Goal: Task Accomplishment & Management: Manage account settings

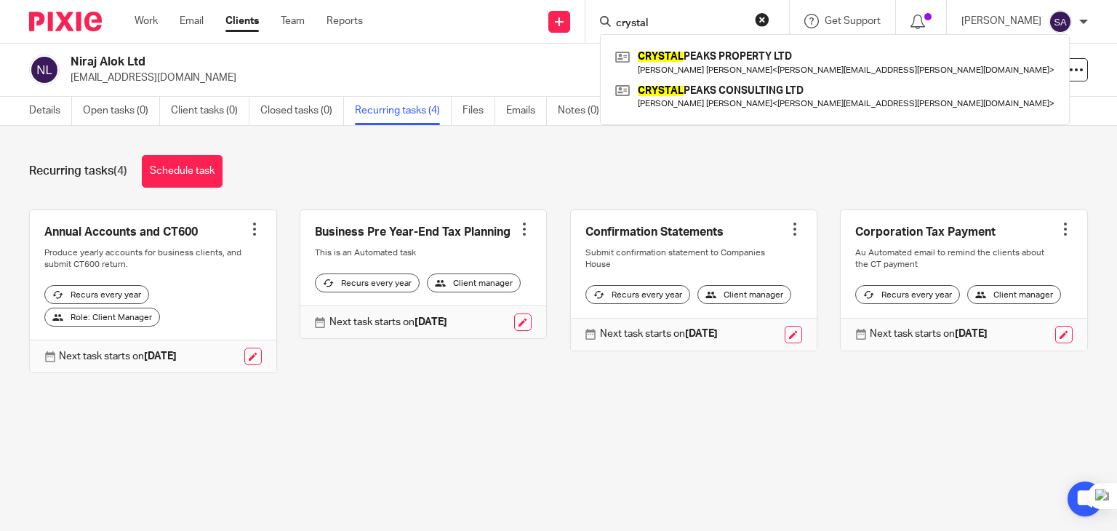
type input "crystal"
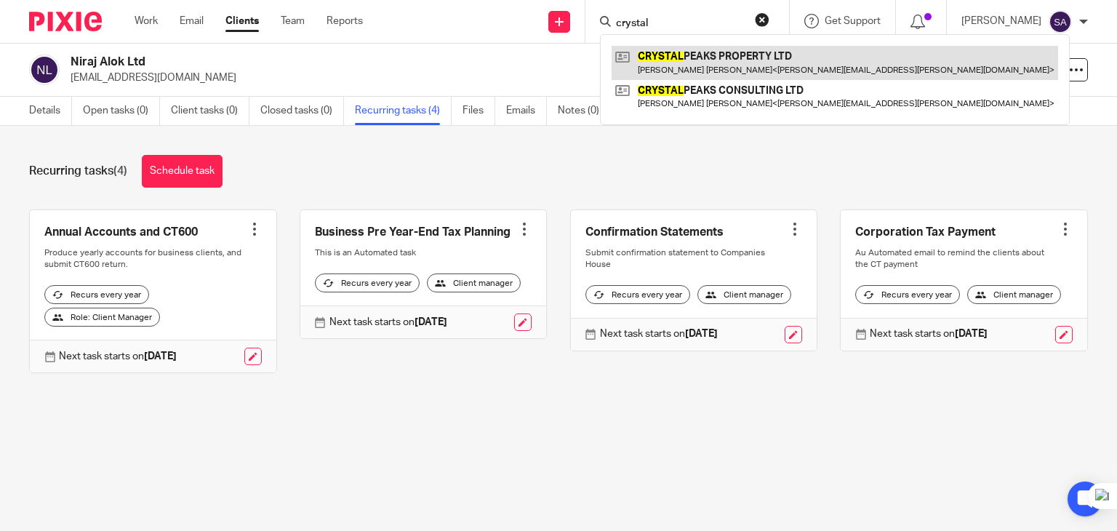
click at [727, 65] on link at bounding box center [835, 62] width 447 height 33
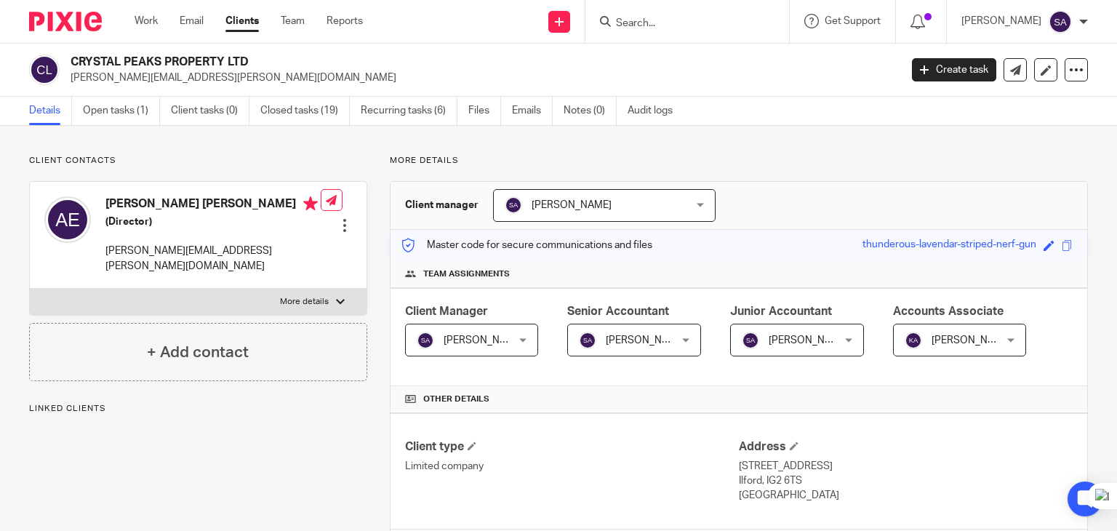
click at [138, 111] on link "Open tasks (1)" at bounding box center [121, 111] width 77 height 28
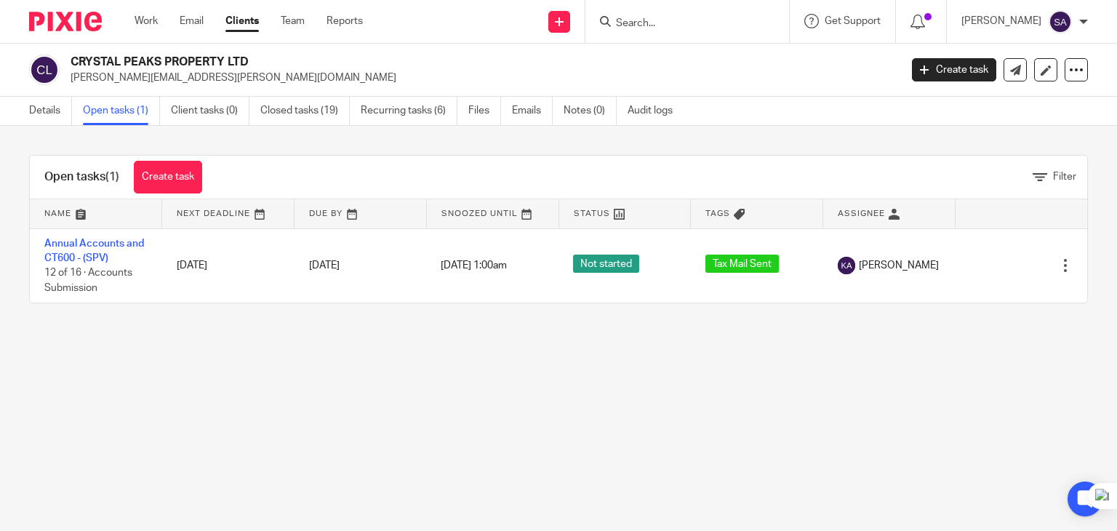
click at [1065, 373] on main "CRYSTAL PEAKS PROPERTY LTD [PERSON_NAME][EMAIL_ADDRESS][PERSON_NAME][DOMAIN_NAM…" at bounding box center [558, 265] width 1117 height 531
click at [660, 24] on input "Search" at bounding box center [679, 23] width 131 height 13
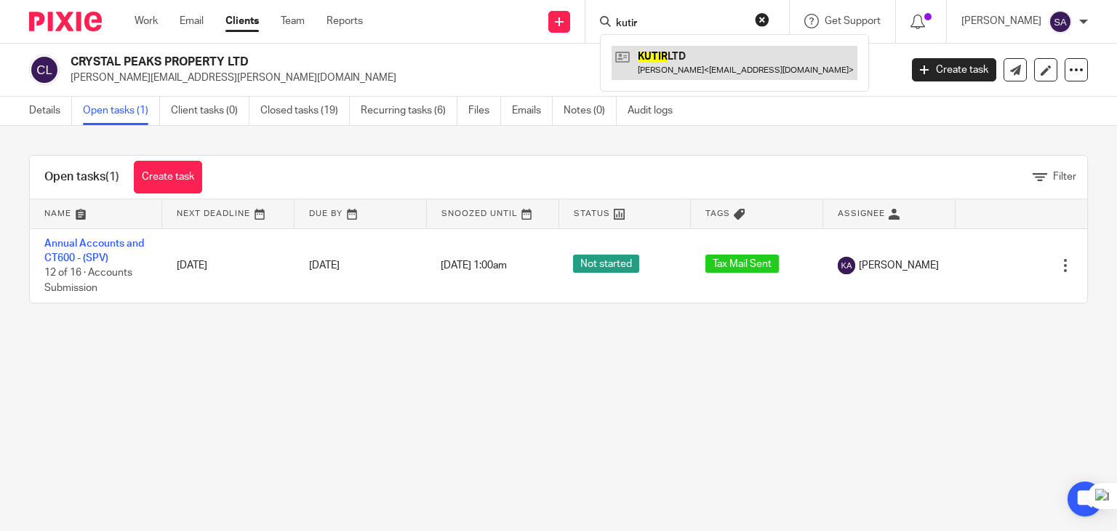
type input "kutir"
click at [704, 47] on link at bounding box center [735, 62] width 246 height 33
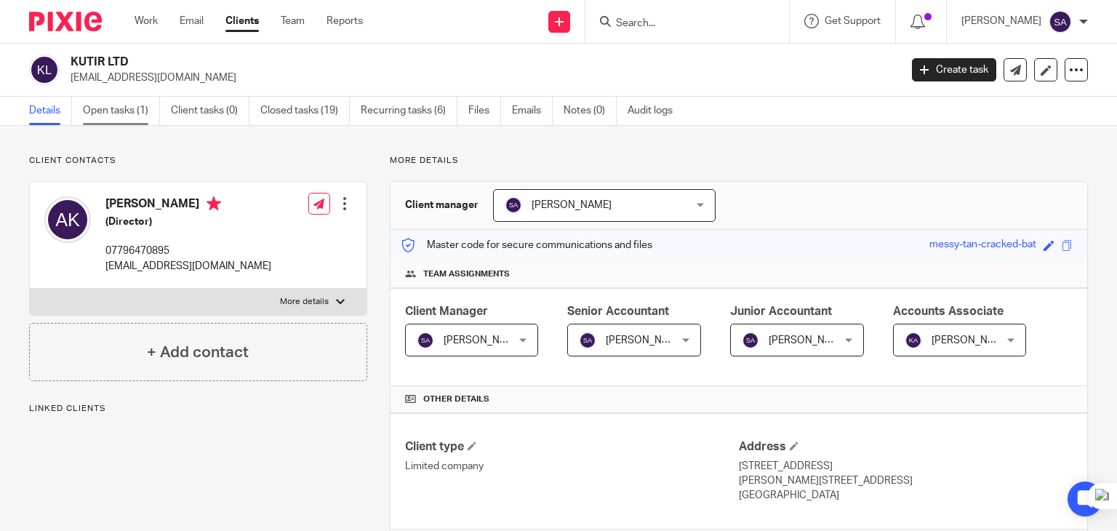
click at [137, 112] on link "Open tasks (1)" at bounding box center [121, 111] width 77 height 28
click at [122, 123] on link "Open tasks (1)" at bounding box center [121, 111] width 77 height 28
click at [374, 118] on link "Recurring tasks (6)" at bounding box center [409, 111] width 97 height 28
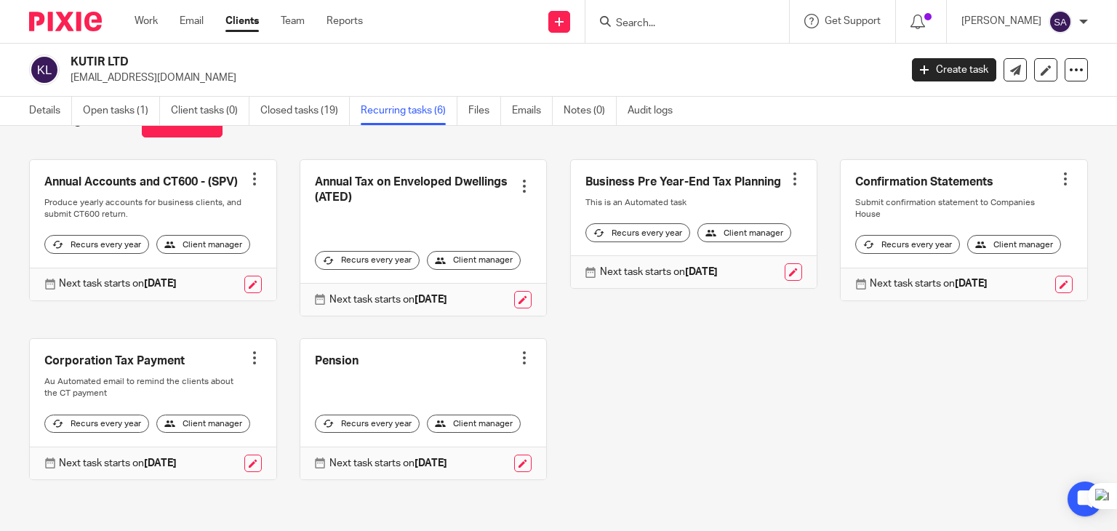
scroll to position [32, 0]
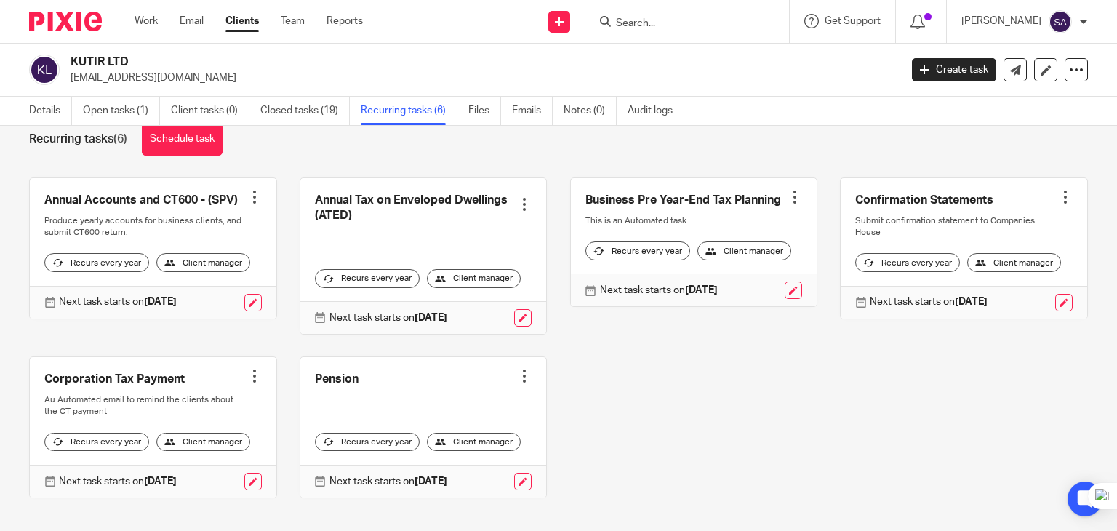
click at [251, 193] on div at bounding box center [254, 197] width 15 height 15
click at [192, 289] on span "Cancel schedule" at bounding box center [195, 289] width 76 height 10
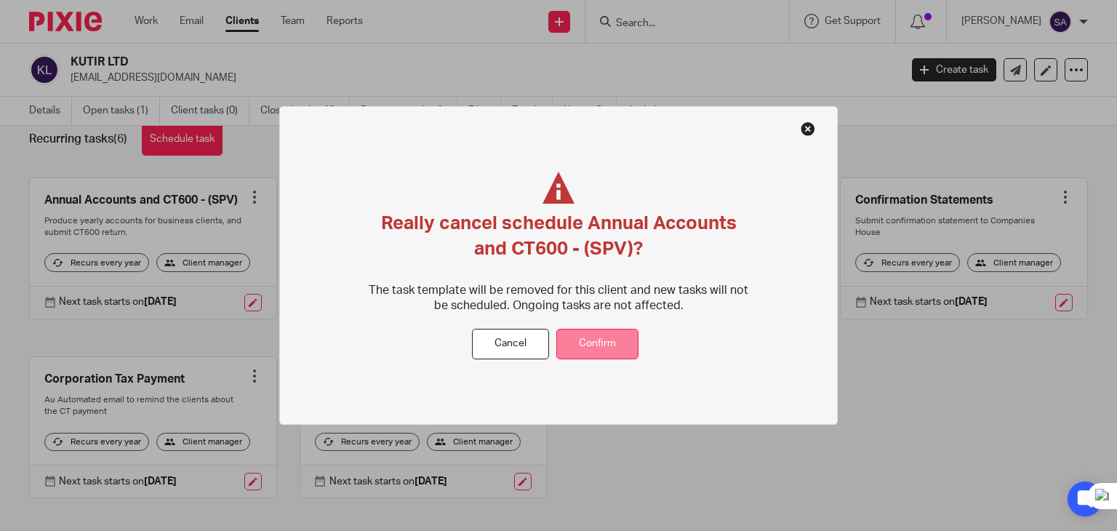
click at [611, 352] on button "Confirm" at bounding box center [597, 344] width 82 height 31
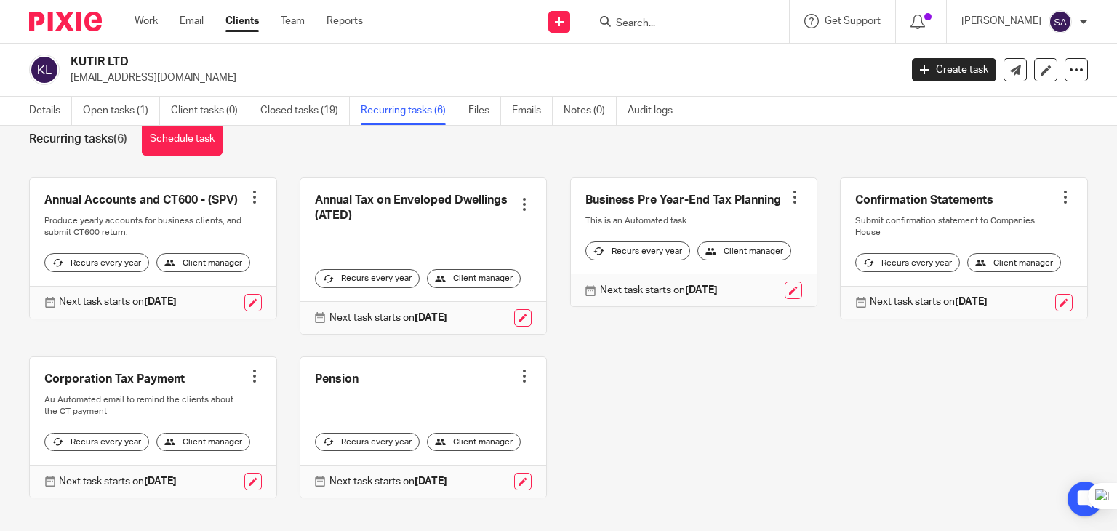
click at [517, 207] on div at bounding box center [524, 204] width 15 height 15
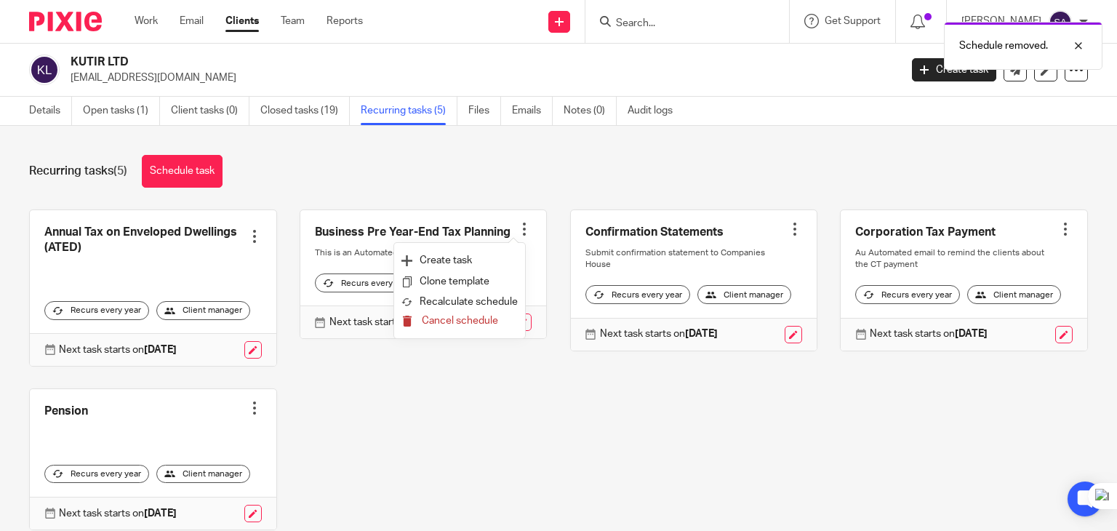
click at [481, 316] on span "Cancel schedule" at bounding box center [460, 321] width 76 height 10
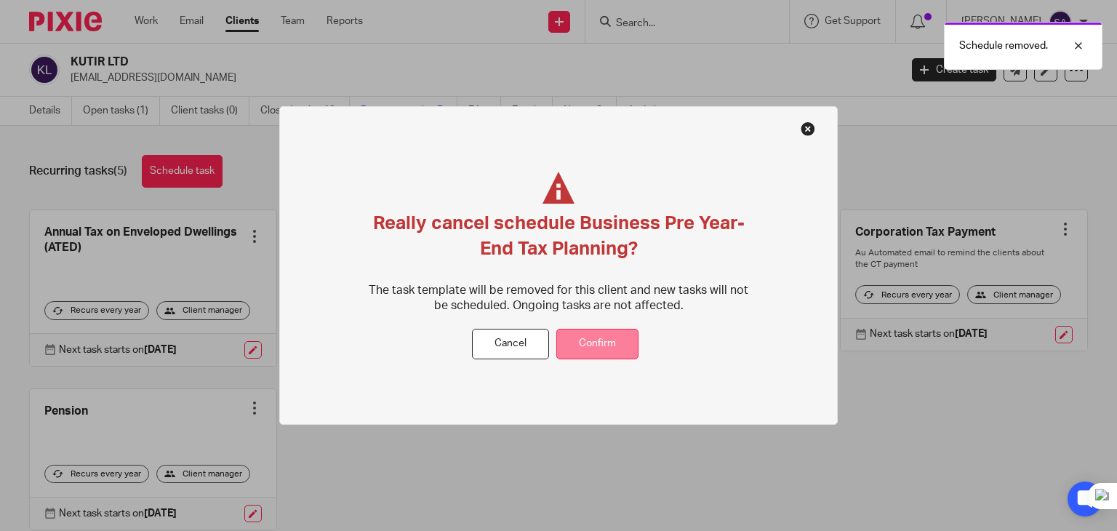
click at [611, 337] on button "Confirm" at bounding box center [597, 344] width 82 height 31
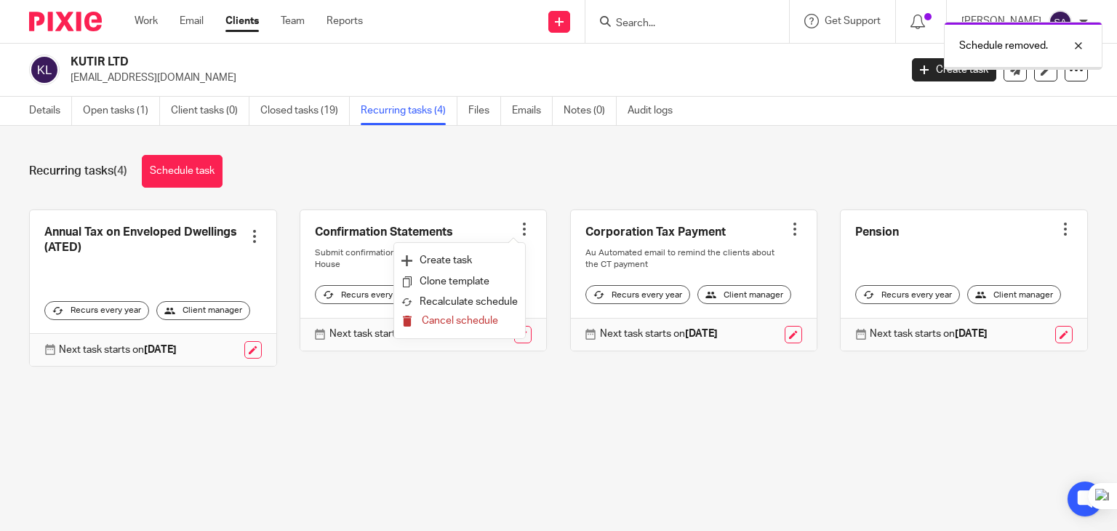
click at [460, 324] on span "Cancel schedule" at bounding box center [460, 321] width 76 height 10
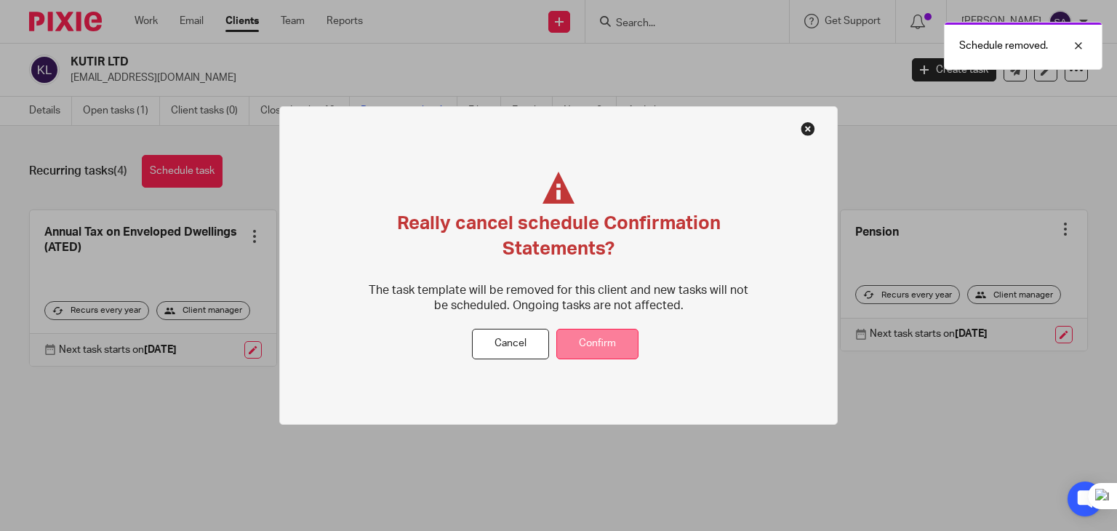
click at [601, 345] on button "Confirm" at bounding box center [597, 344] width 82 height 31
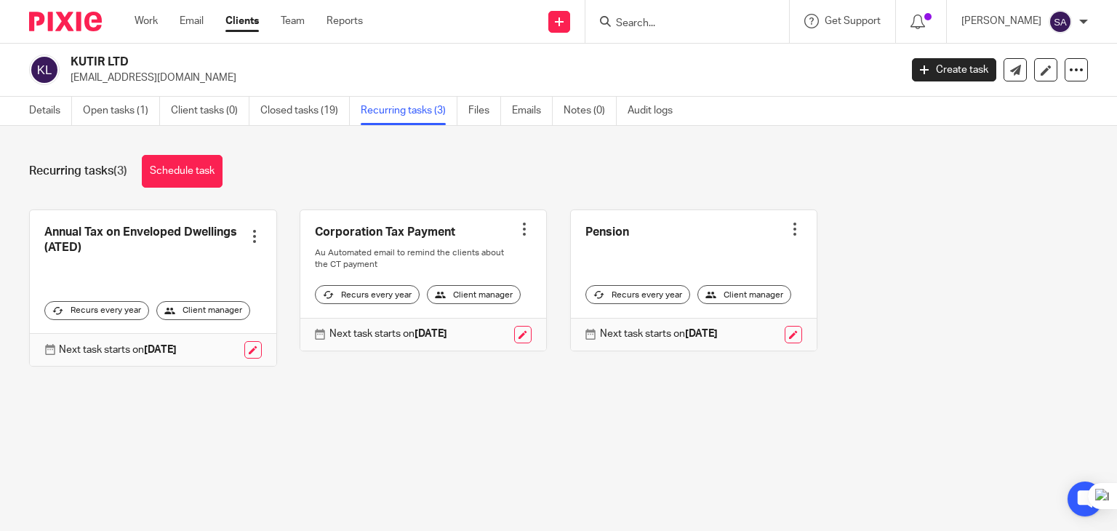
click at [249, 238] on div at bounding box center [254, 236] width 15 height 15
click at [199, 327] on span "Cancel schedule" at bounding box center [195, 329] width 76 height 10
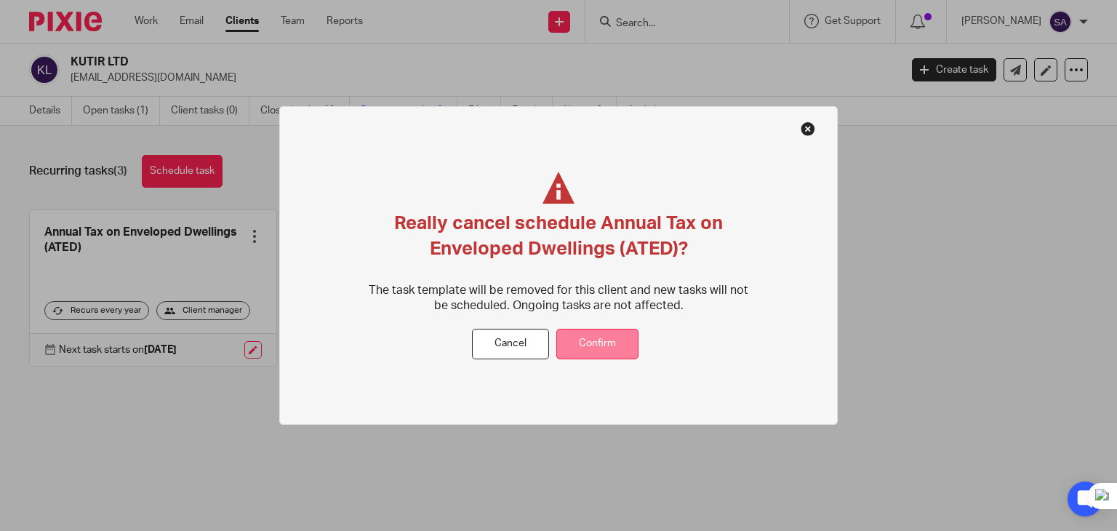
click at [601, 339] on button "Confirm" at bounding box center [597, 344] width 82 height 31
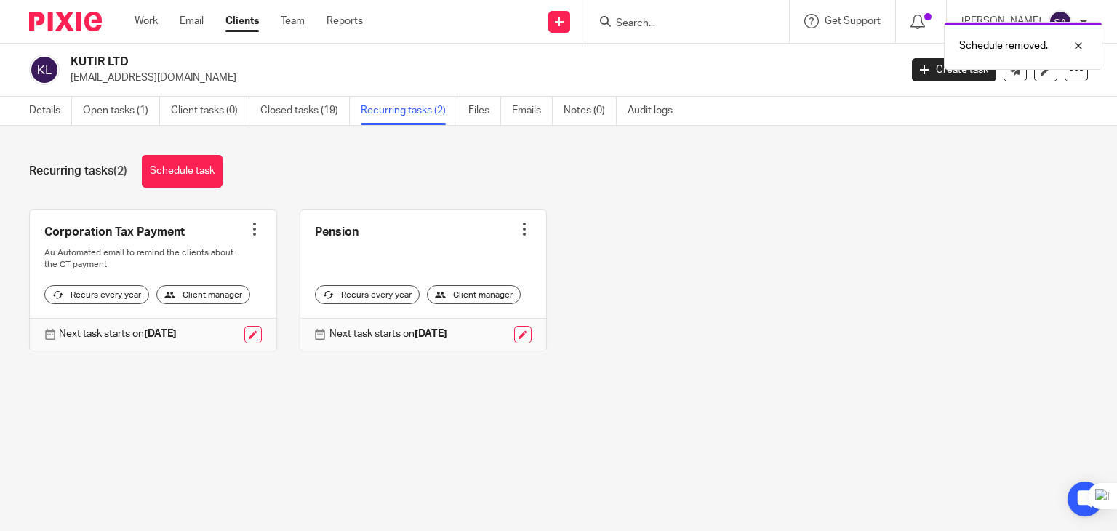
click at [517, 228] on div at bounding box center [524, 229] width 15 height 15
click at [457, 328] on button "Cancel schedule" at bounding box center [459, 321] width 116 height 19
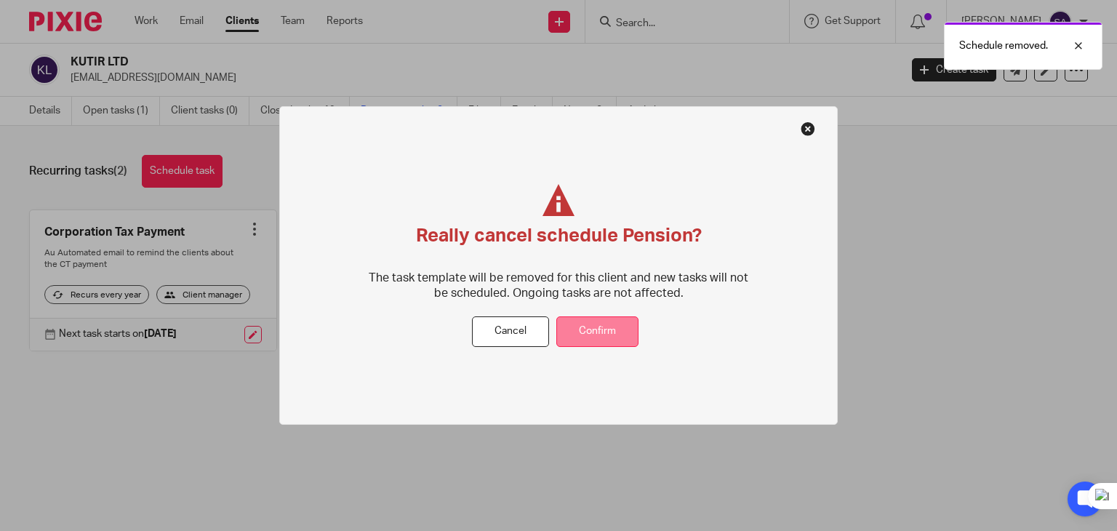
click at [566, 333] on button "Confirm" at bounding box center [597, 331] width 82 height 31
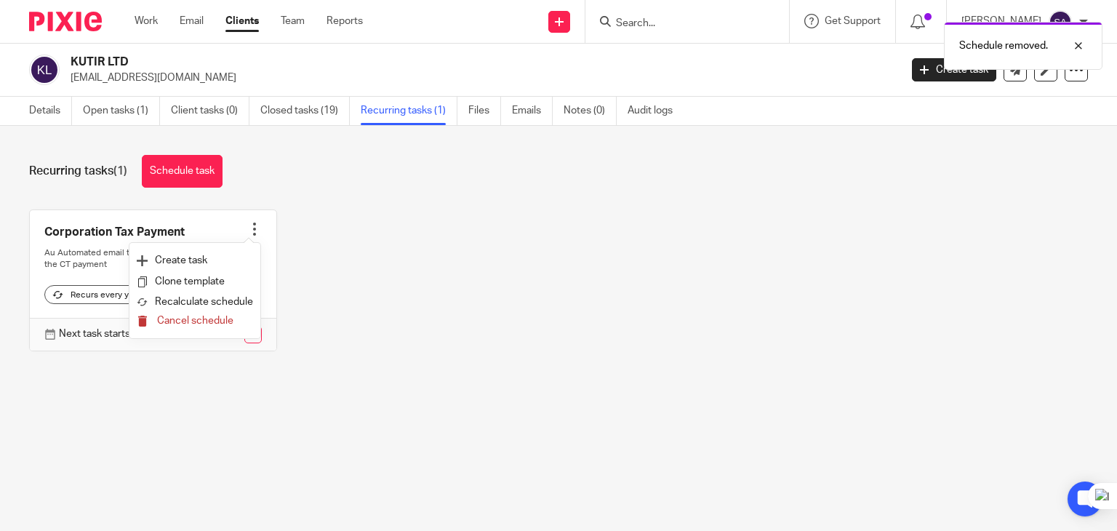
click at [220, 320] on span "Cancel schedule" at bounding box center [195, 321] width 76 height 10
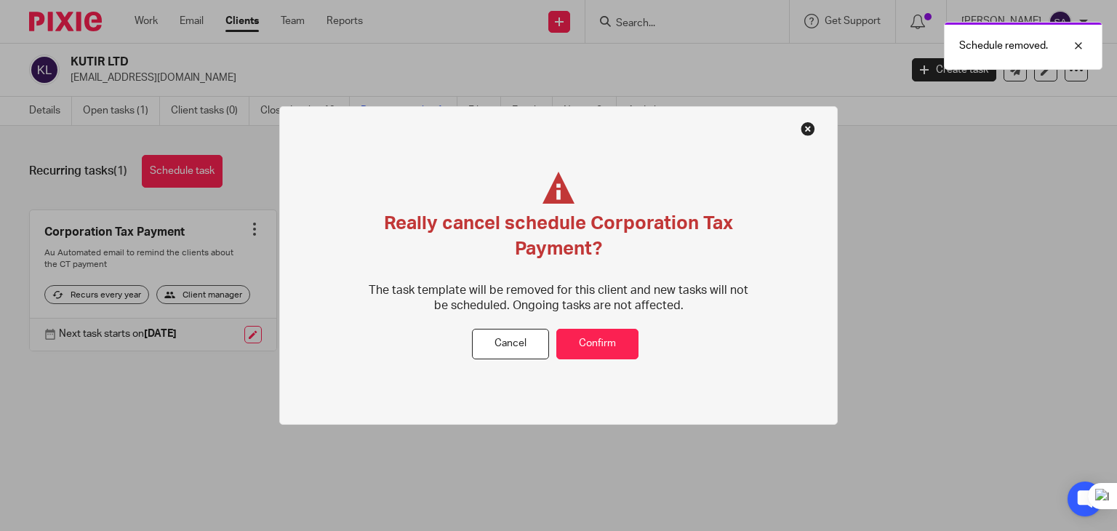
click at [574, 327] on div "Really cancel schedule Corporation Tax Payment? The task template will be remov…" at bounding box center [559, 250] width 390 height 157
click at [603, 330] on button "Confirm" at bounding box center [597, 344] width 82 height 31
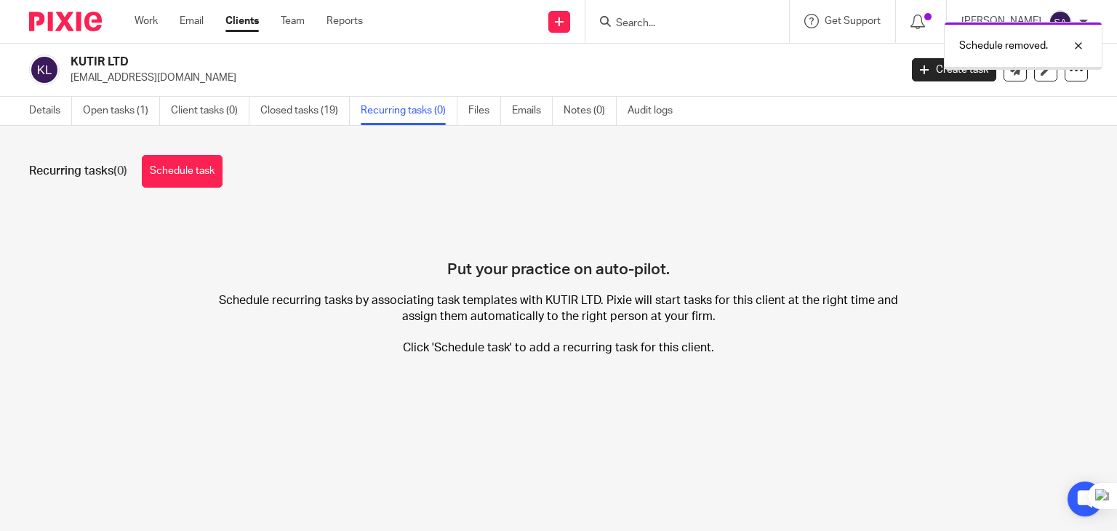
click at [126, 111] on link "Open tasks (1)" at bounding box center [121, 111] width 77 height 28
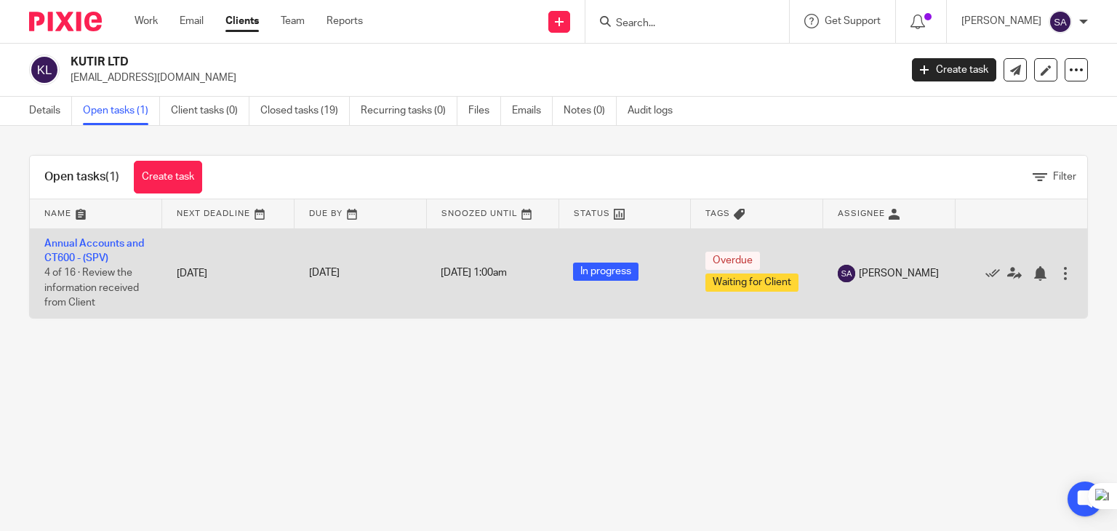
click at [1058, 275] on div at bounding box center [1065, 273] width 15 height 15
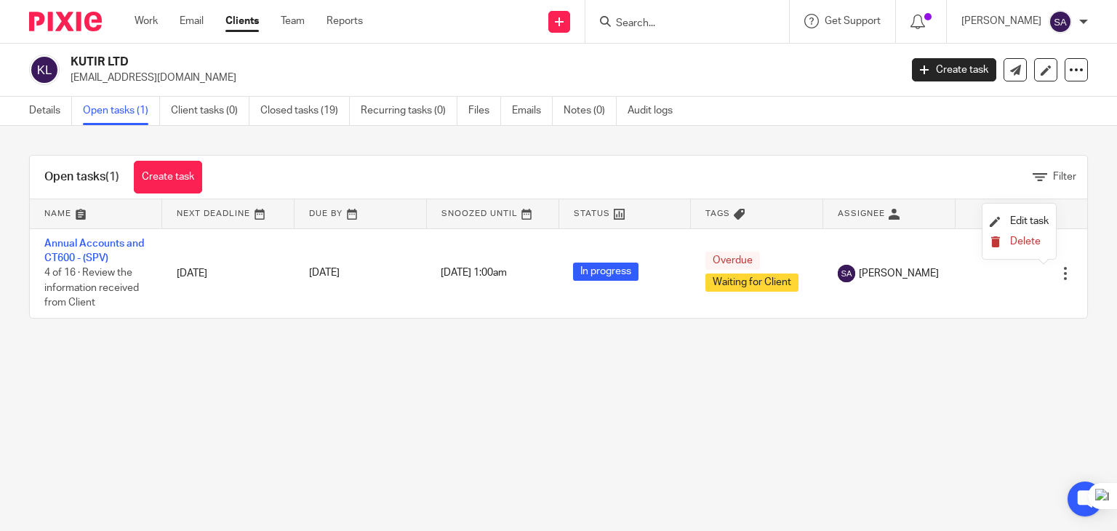
click at [1001, 241] on button "Delete" at bounding box center [1019, 242] width 59 height 12
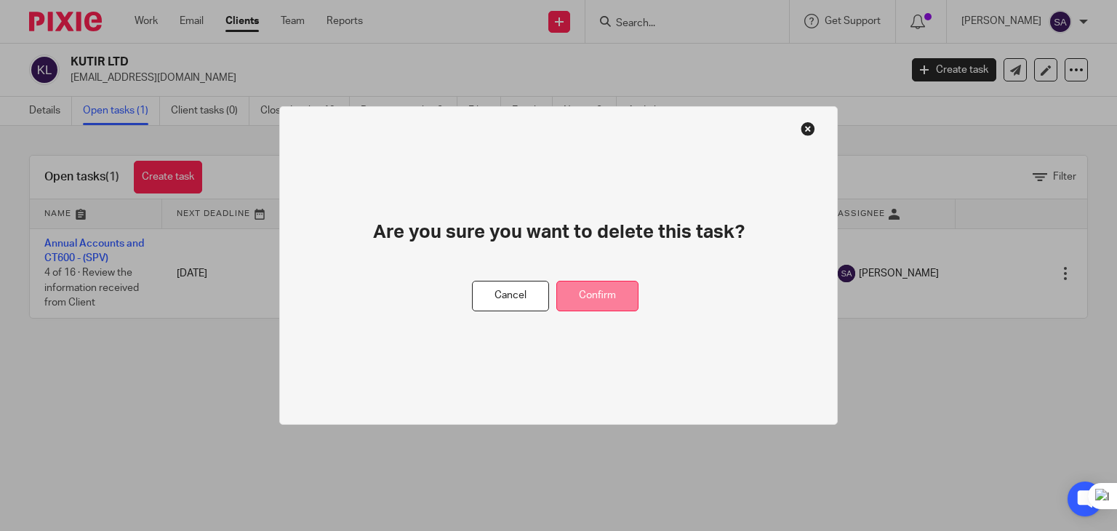
click at [625, 290] on button "Confirm" at bounding box center [597, 296] width 82 height 31
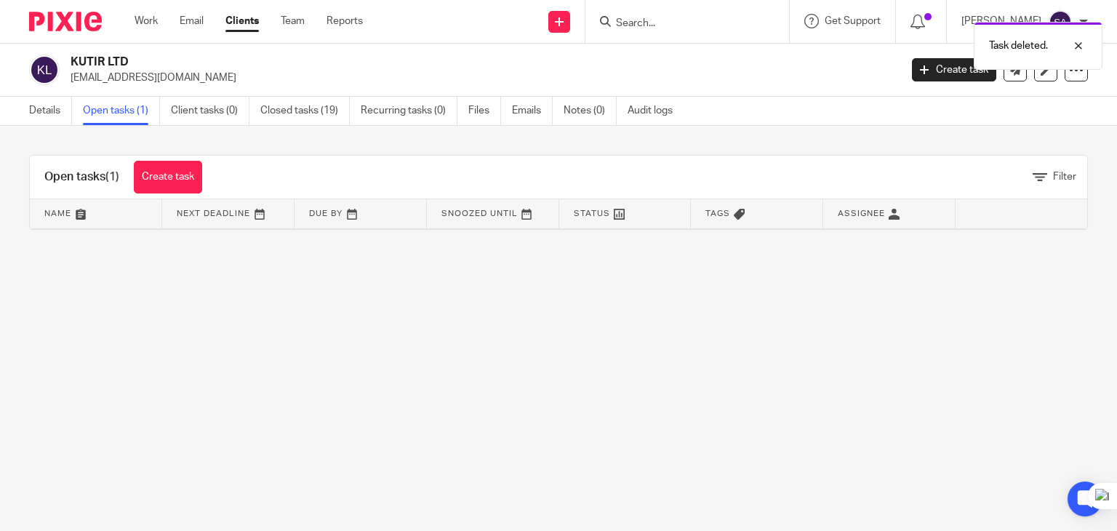
click at [749, 298] on main "KUTIR LTD anand_kaveripatnam@yahoo.com Create task Update from Companies House …" at bounding box center [558, 265] width 1117 height 531
click at [54, 114] on link "Details" at bounding box center [50, 111] width 43 height 28
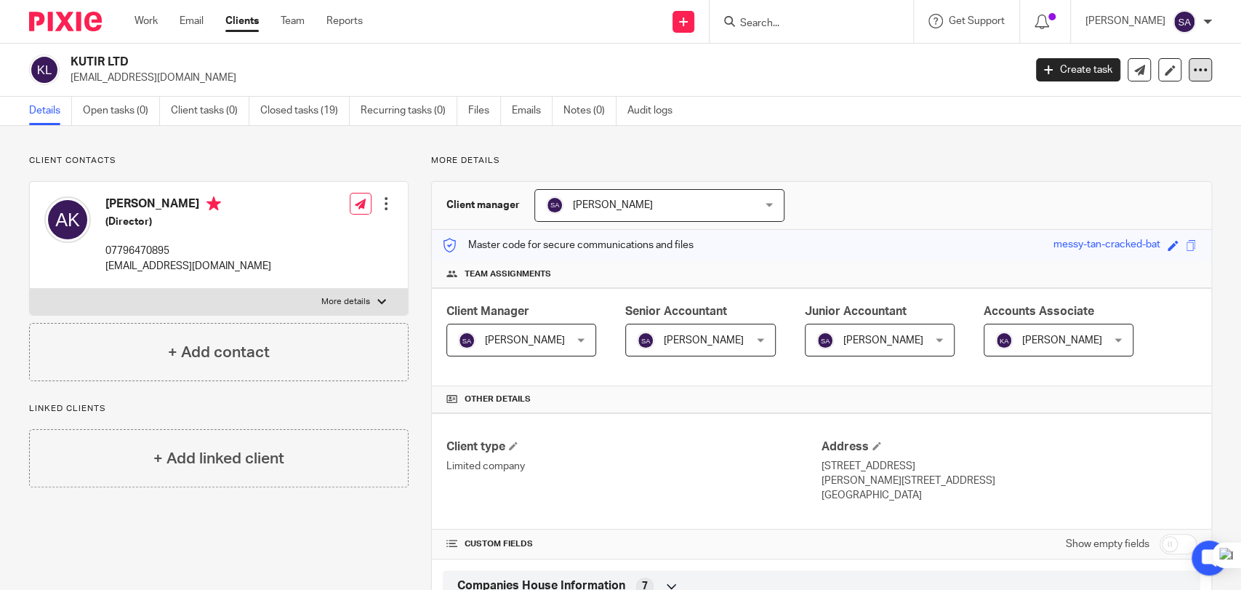
click at [1116, 74] on icon at bounding box center [1200, 70] width 15 height 15
click at [1073, 161] on button "Archive client" at bounding box center [1108, 169] width 161 height 19
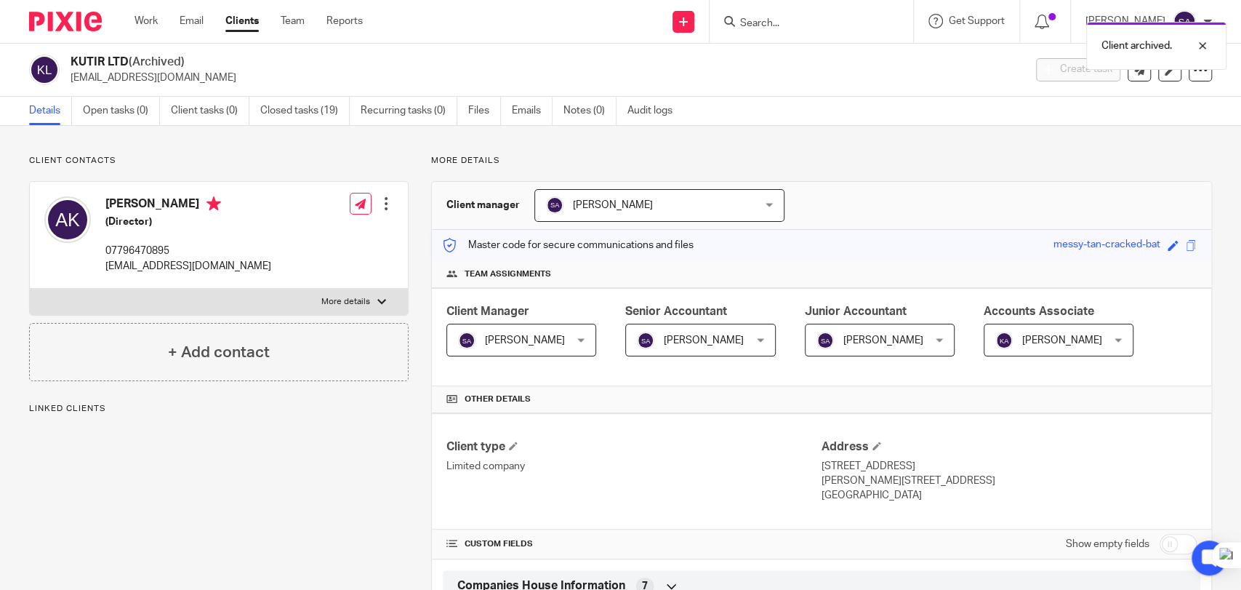
click at [790, 16] on div "Client archived." at bounding box center [924, 42] width 606 height 55
click at [950, 156] on p "More details" at bounding box center [821, 161] width 781 height 12
click at [1196, 43] on div at bounding box center [1191, 45] width 39 height 17
click at [786, 20] on input "Search" at bounding box center [804, 23] width 131 height 13
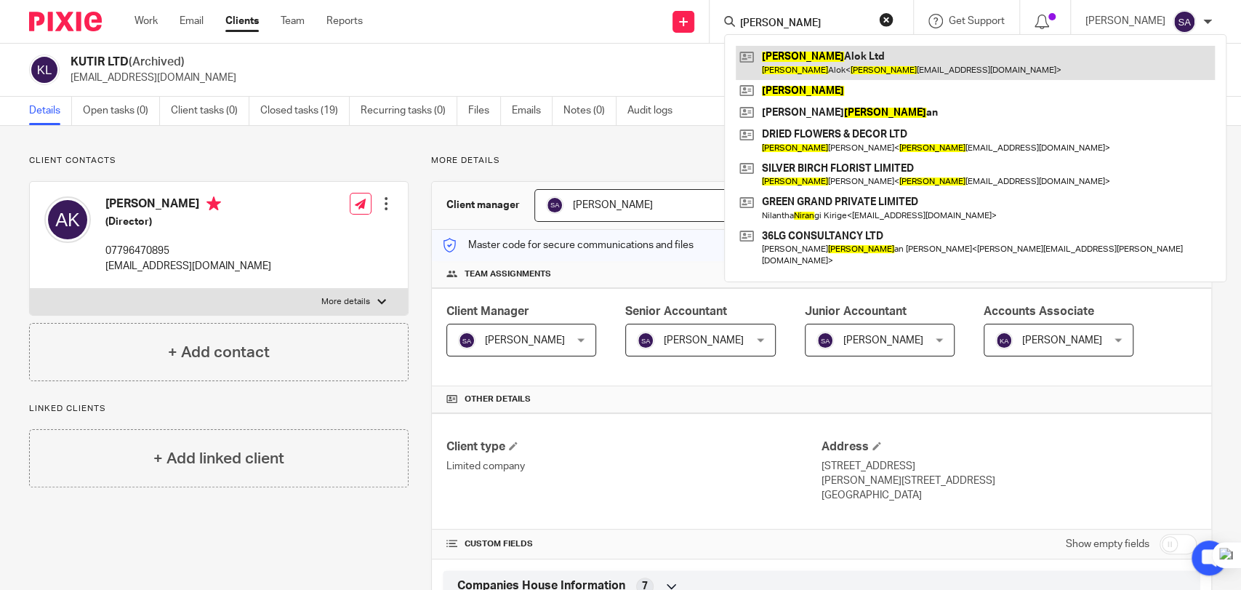
type input "niraj"
click at [865, 71] on link at bounding box center [975, 62] width 479 height 33
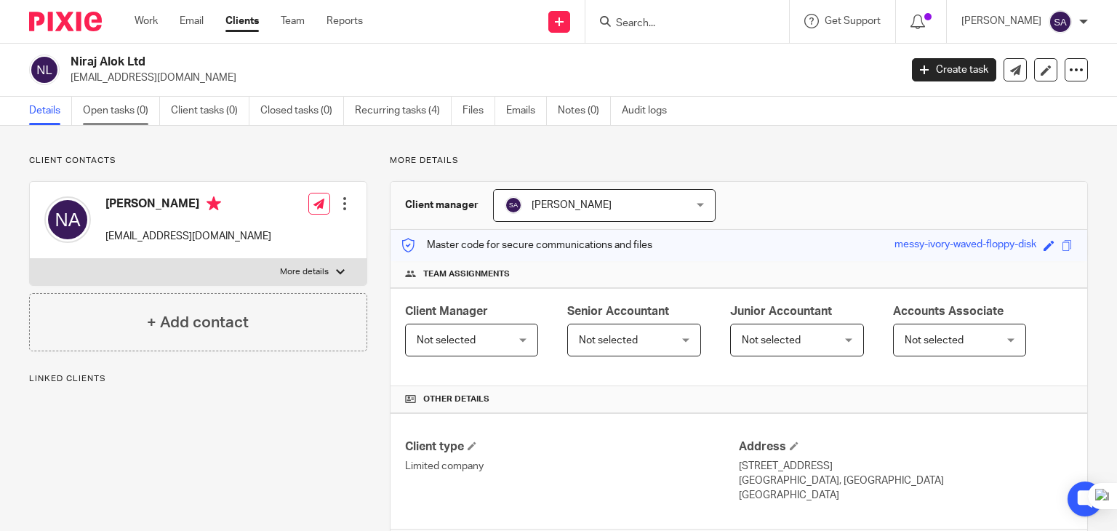
click at [139, 113] on link "Open tasks (0)" at bounding box center [121, 111] width 77 height 28
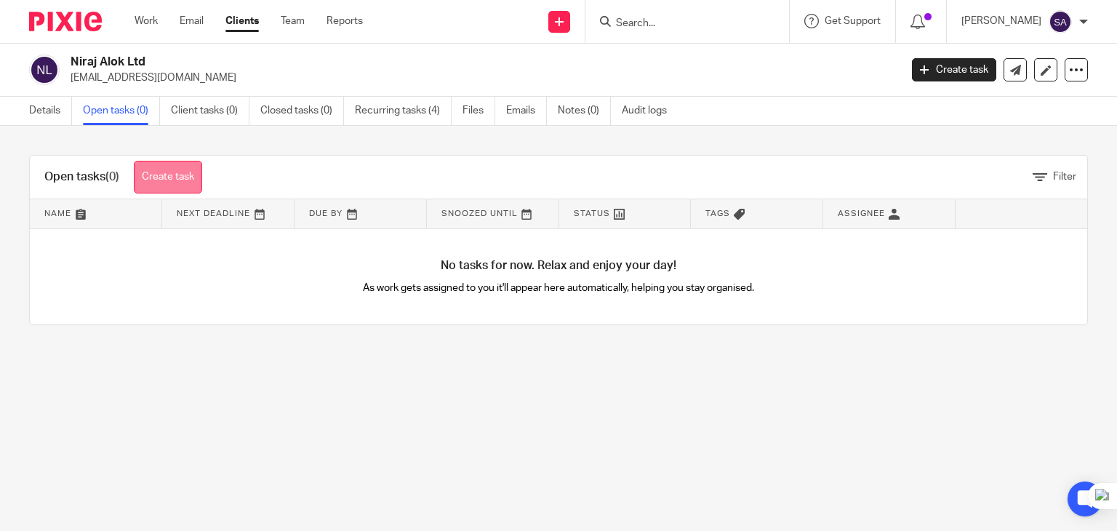
click at [183, 175] on link "Create task" at bounding box center [168, 177] width 68 height 33
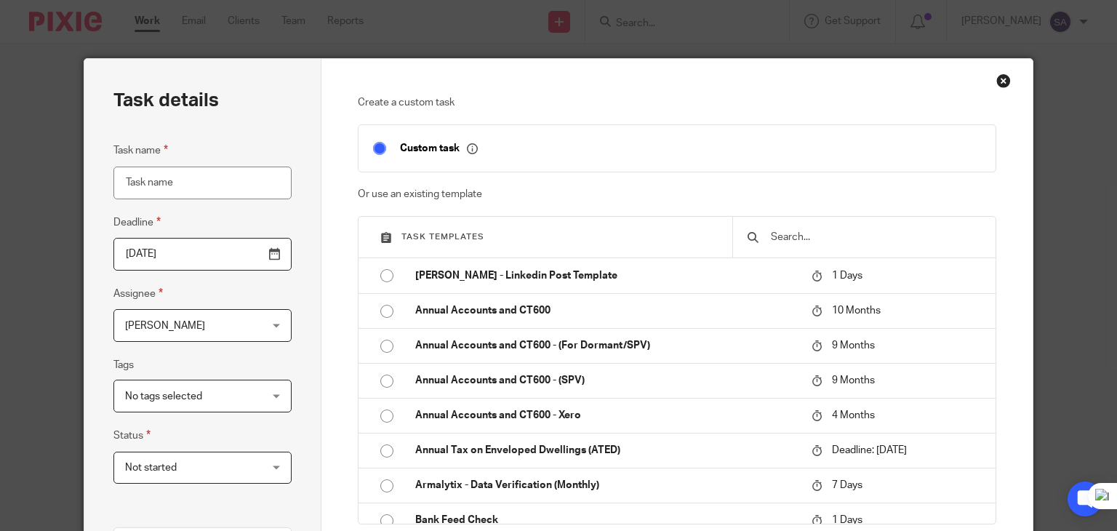
type input "s"
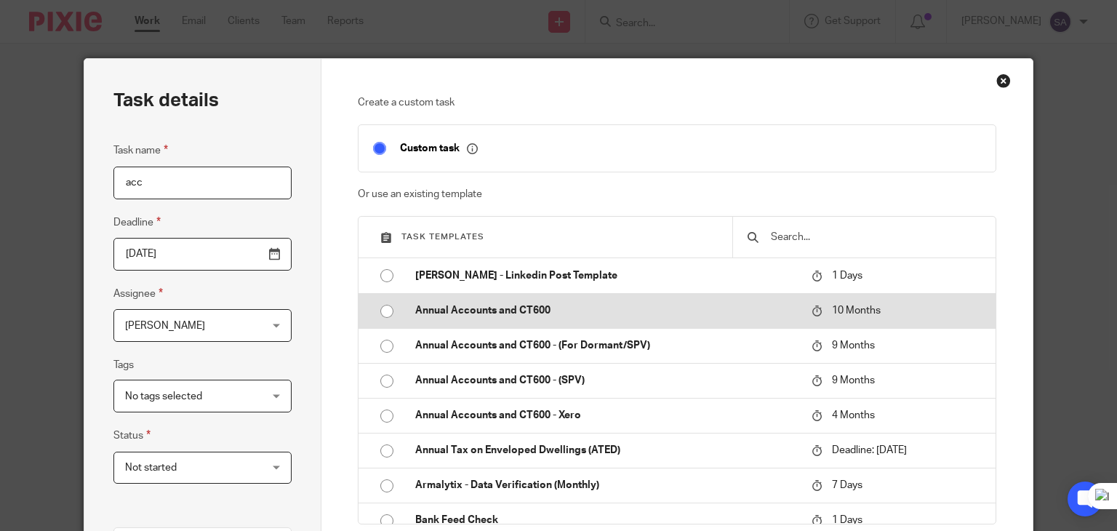
type input "acc"
click at [381, 312] on input "radio" at bounding box center [387, 311] width 28 height 28
type input "2026-06-11"
checkbox input "false"
radio input "false"
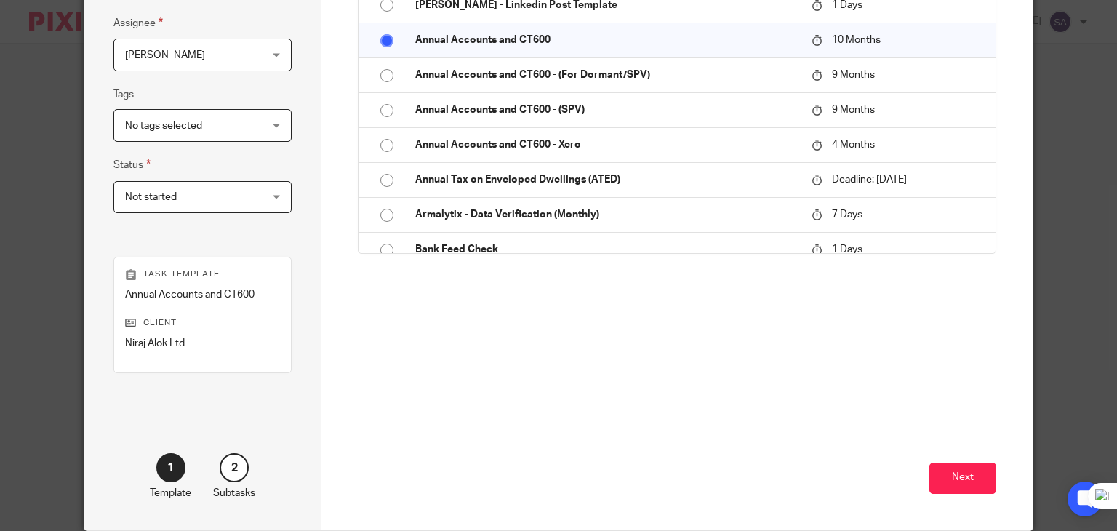
scroll to position [255, 0]
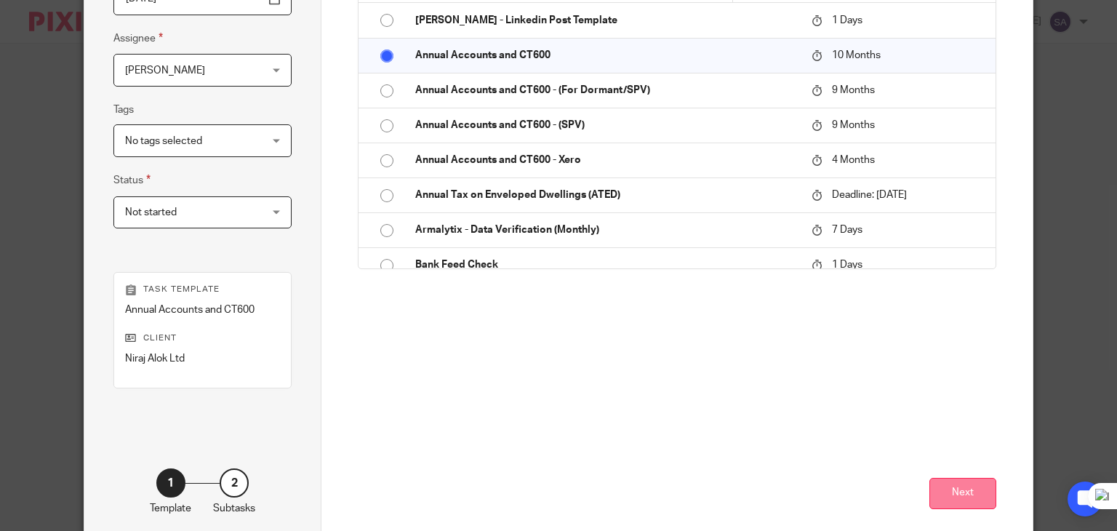
click at [960, 495] on button "Next" at bounding box center [962, 493] width 67 height 31
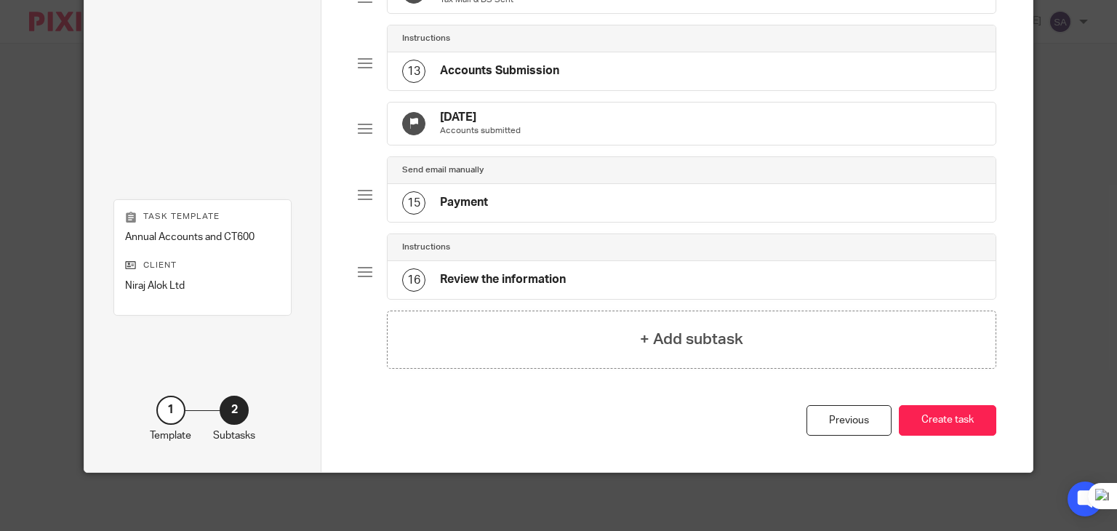
scroll to position [983, 0]
click at [934, 412] on button "Create task" at bounding box center [947, 420] width 97 height 31
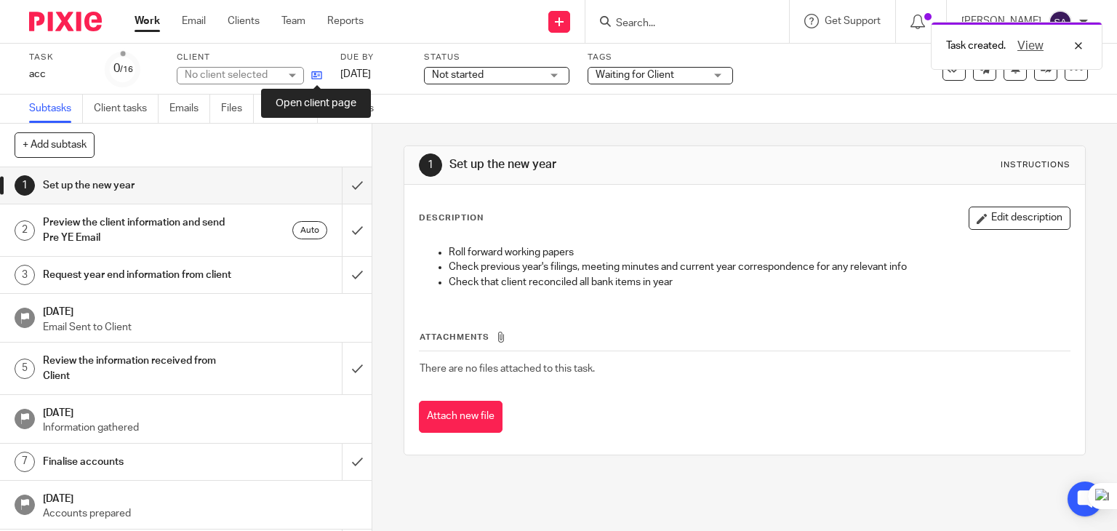
click at [314, 75] on icon at bounding box center [316, 75] width 11 height 11
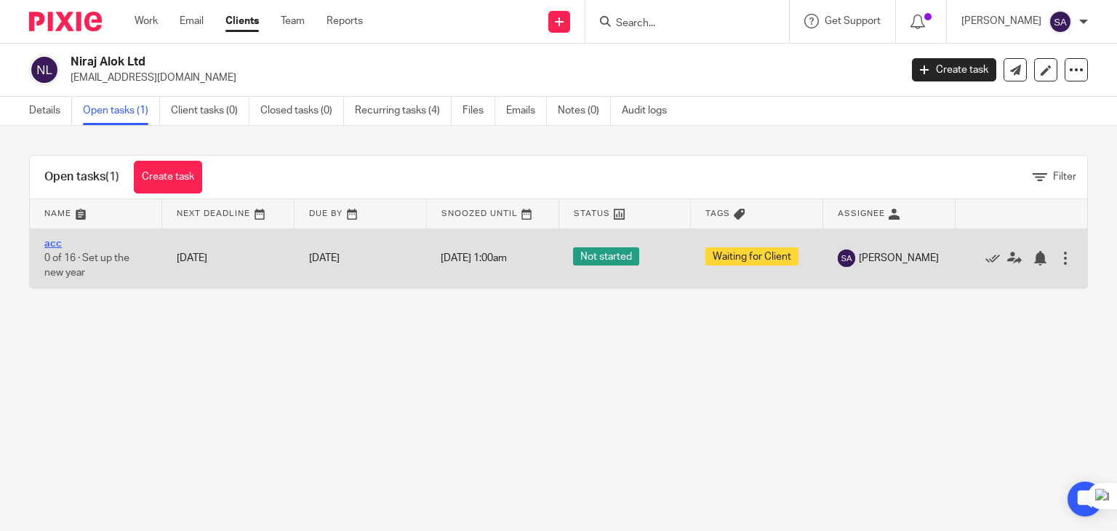
click at [56, 242] on link "acc" at bounding box center [52, 244] width 17 height 10
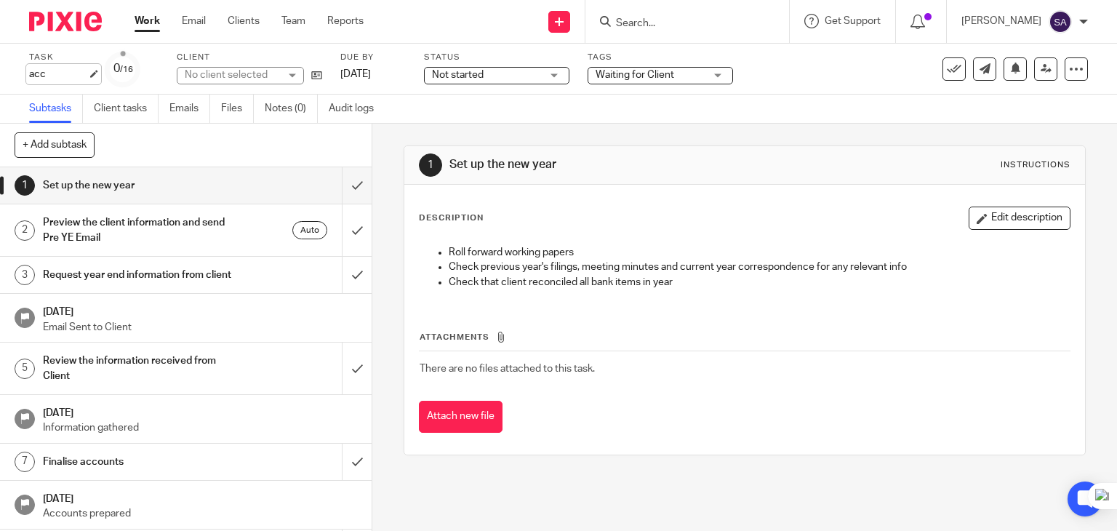
click at [87, 74] on div "acc Save acc" at bounding box center [58, 74] width 58 height 15
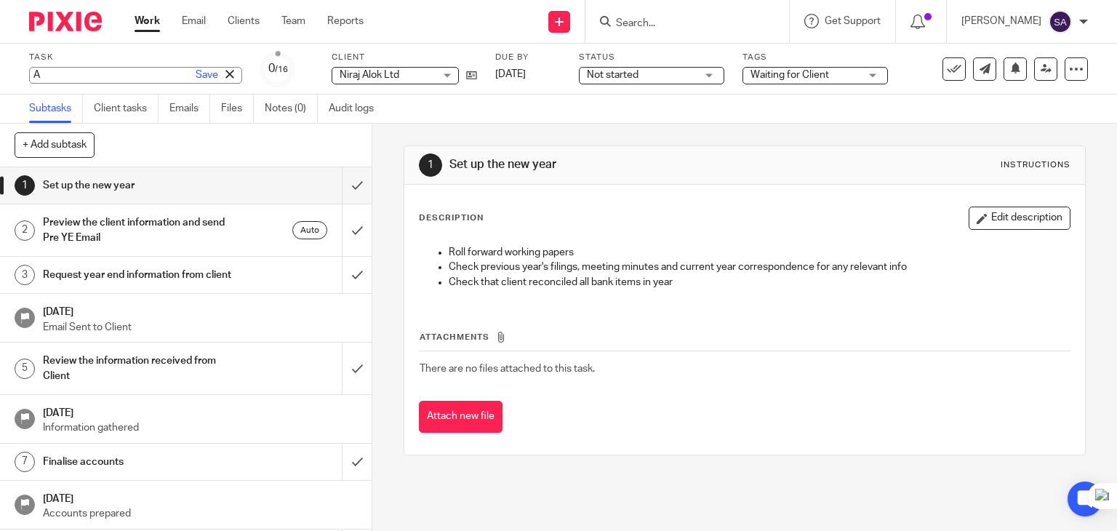
type input "A"
click at [225, 76] on icon at bounding box center [229, 74] width 9 height 9
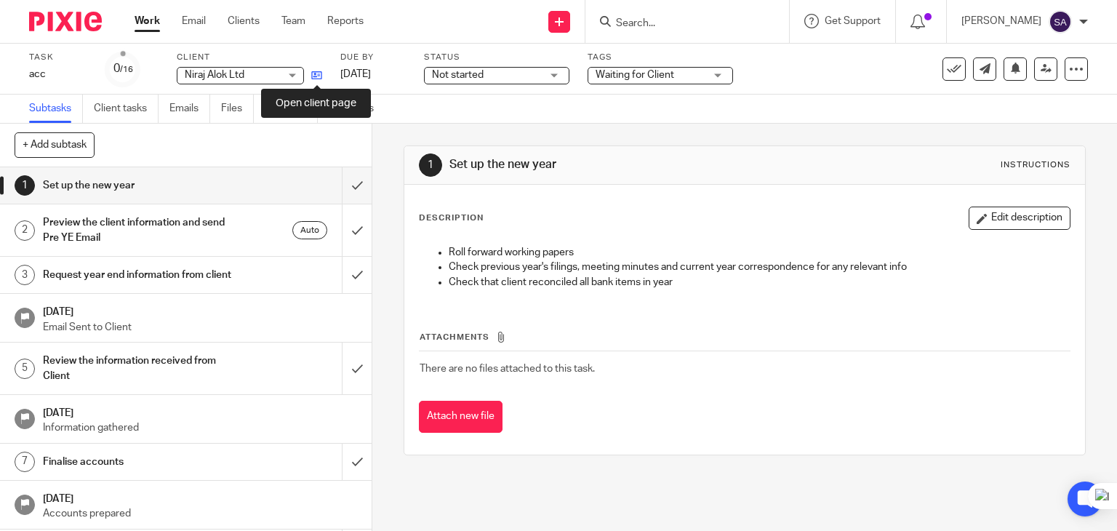
click at [317, 71] on icon at bounding box center [316, 75] width 11 height 11
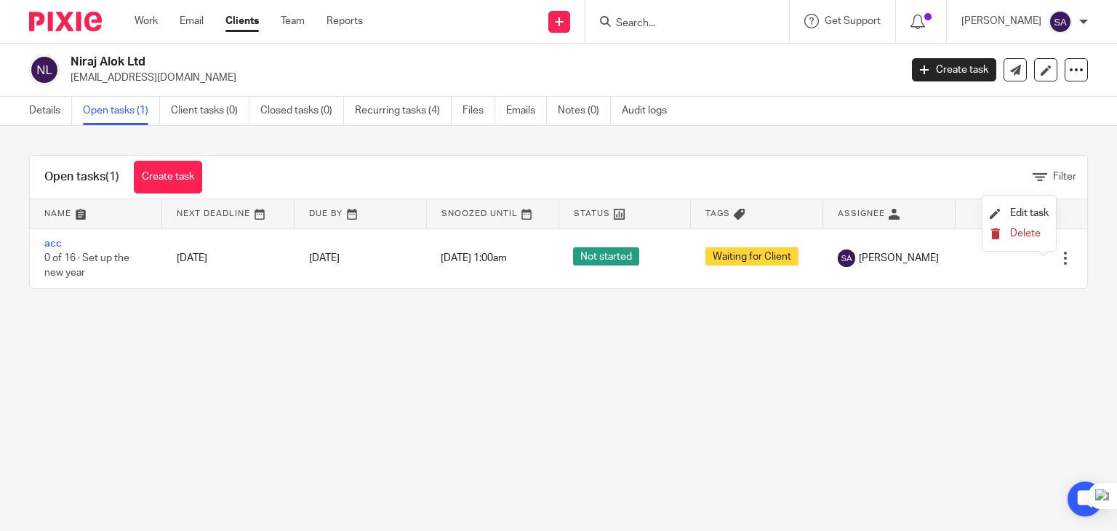
click at [1016, 233] on span "Delete" at bounding box center [1025, 233] width 31 height 10
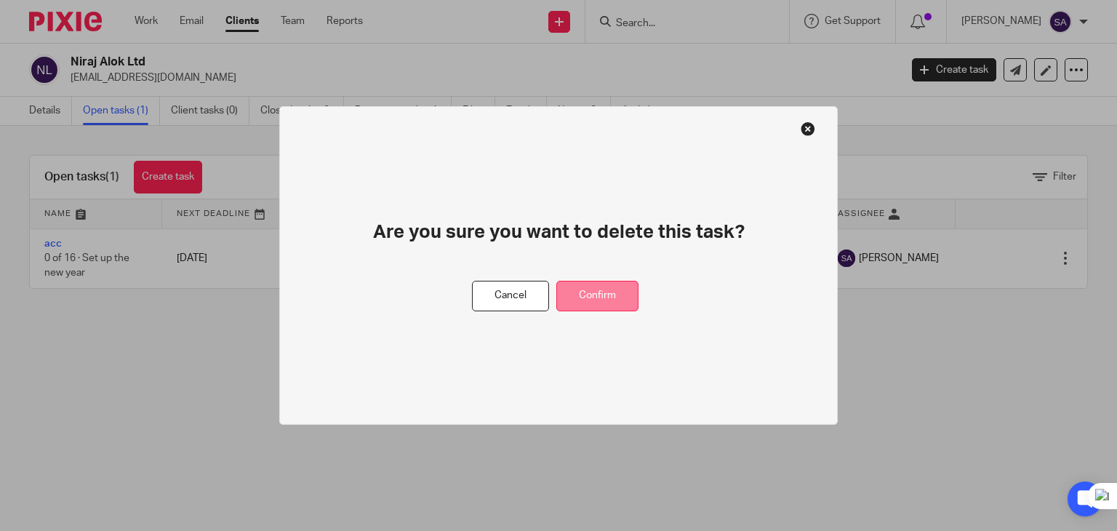
click at [606, 294] on button "Confirm" at bounding box center [597, 296] width 82 height 31
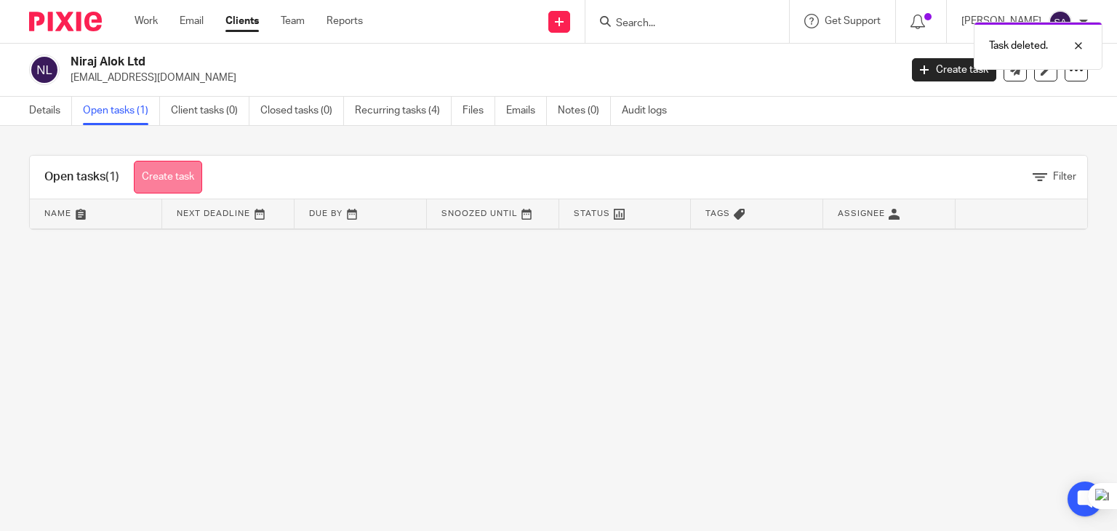
click at [189, 161] on link "Create task" at bounding box center [168, 177] width 68 height 33
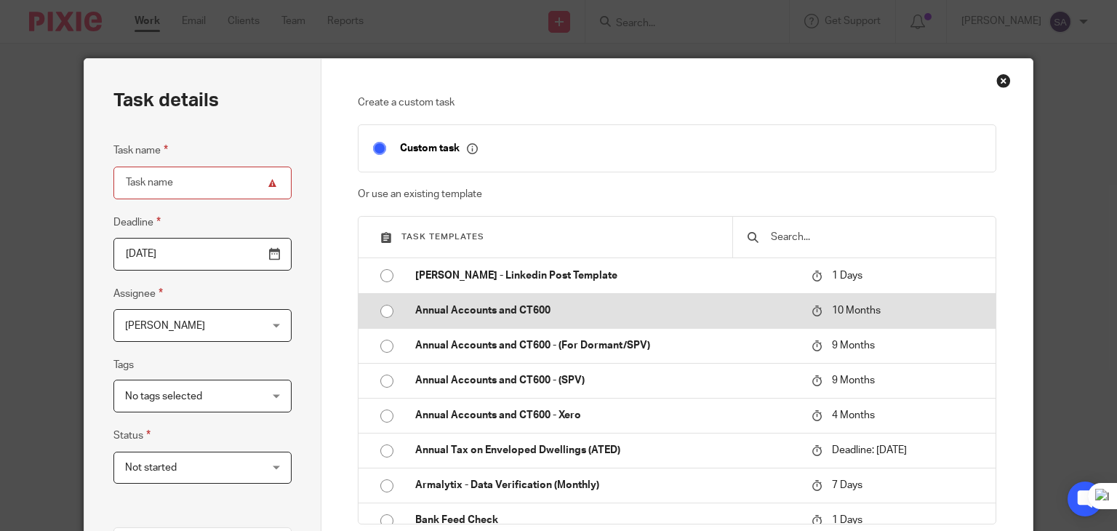
click at [375, 311] on input "radio" at bounding box center [387, 311] width 28 height 28
type input "2026-06-11"
type input "Annual Accounts and CT600"
checkbox input "false"
radio input "false"
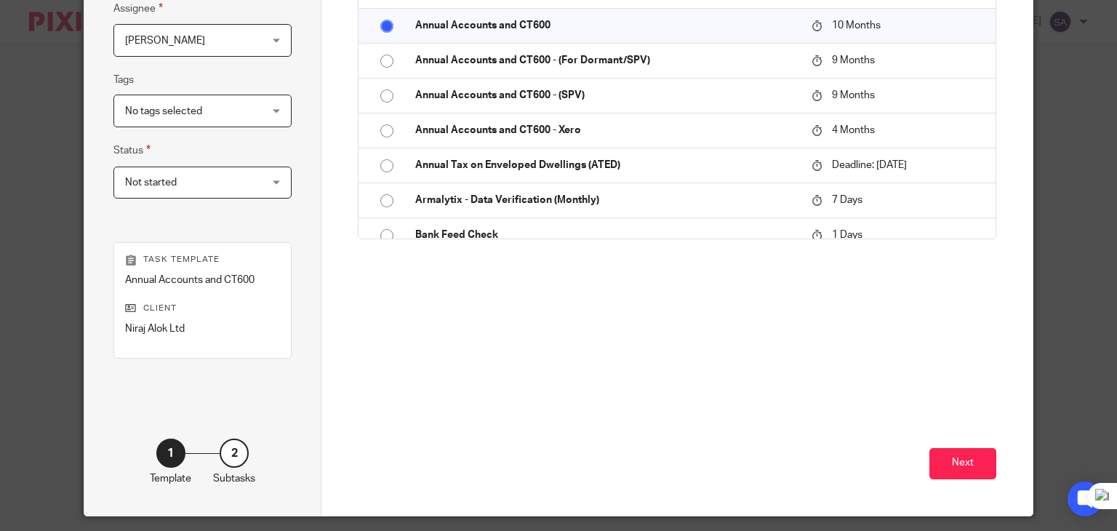
scroll to position [328, 0]
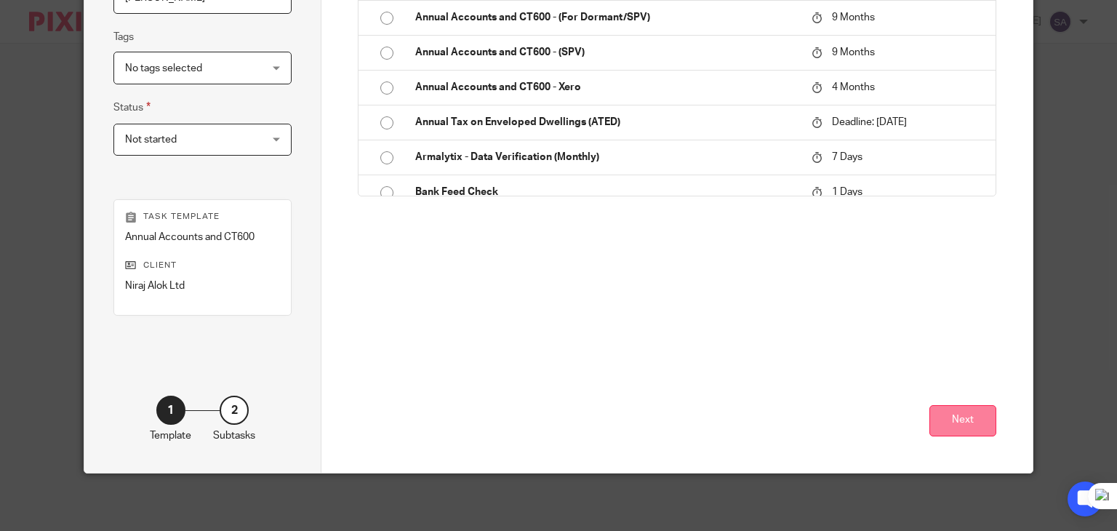
click at [951, 410] on button "Next" at bounding box center [962, 420] width 67 height 31
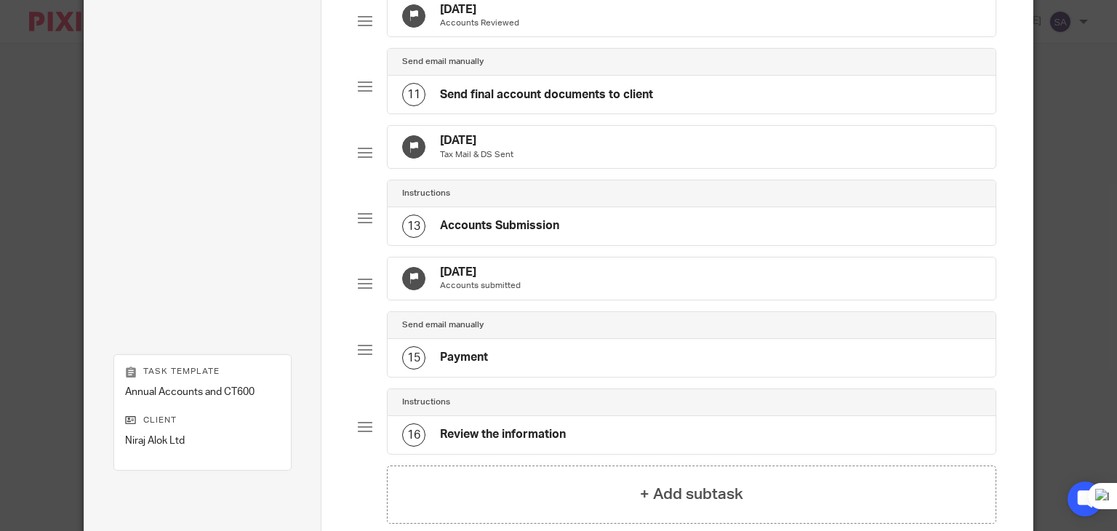
scroll to position [983, 0]
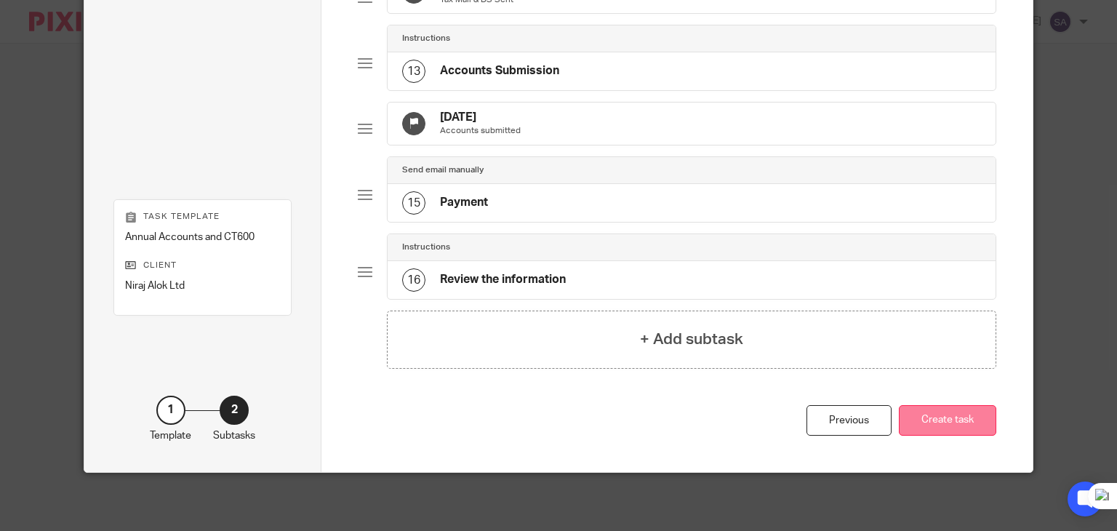
click at [942, 420] on button "Create task" at bounding box center [947, 420] width 97 height 31
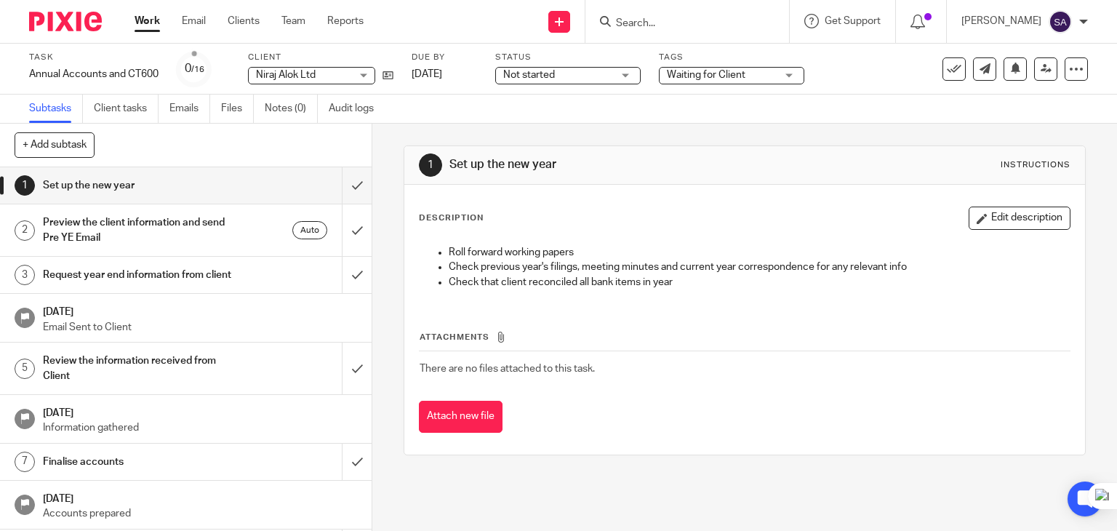
click at [686, 80] on span "Waiting for Client" at bounding box center [721, 75] width 109 height 15
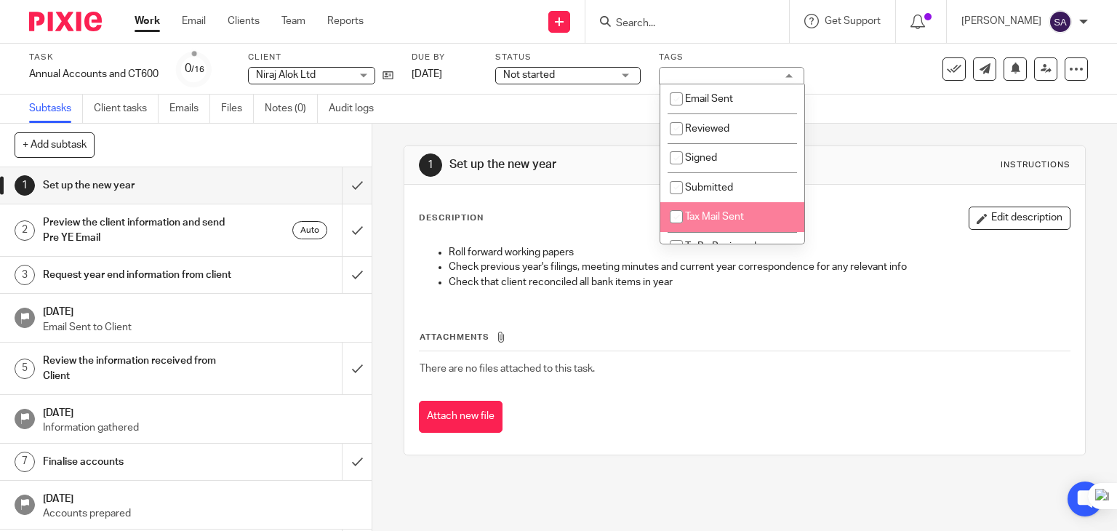
scroll to position [73, 0]
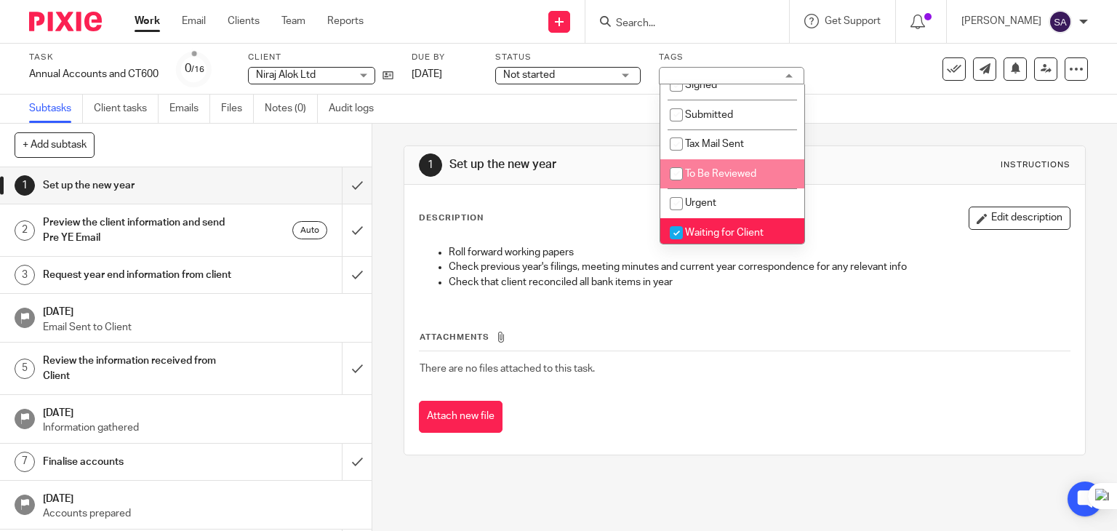
click at [702, 177] on span "To Be Reviewed" at bounding box center [720, 174] width 71 height 10
checkbox input "true"
click at [711, 229] on span "Waiting for Client" at bounding box center [724, 233] width 79 height 10
checkbox input "false"
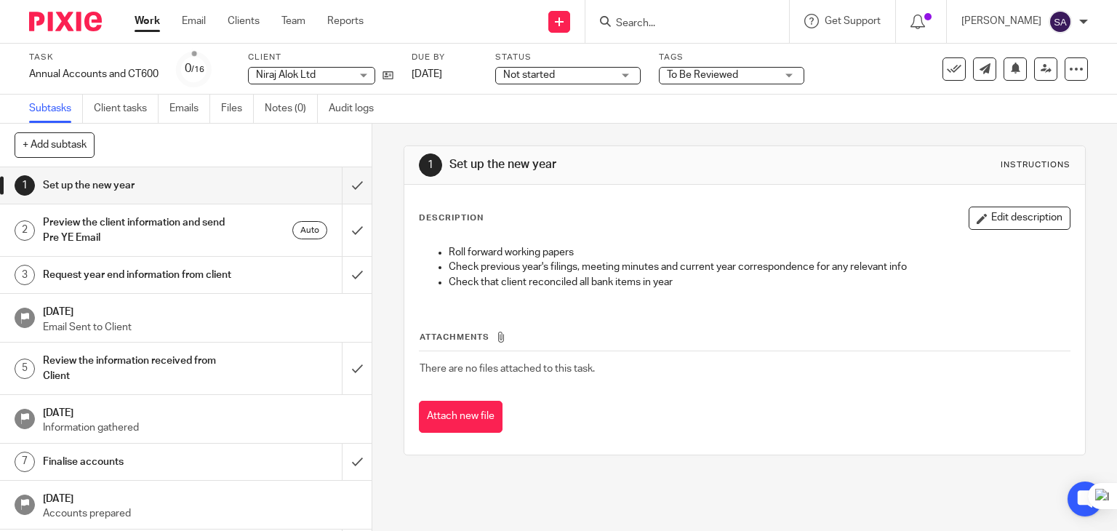
click at [860, 168] on div "1 Set up the new year Instructions" at bounding box center [745, 164] width 652 height 23
